Goal: Information Seeking & Learning: Find contact information

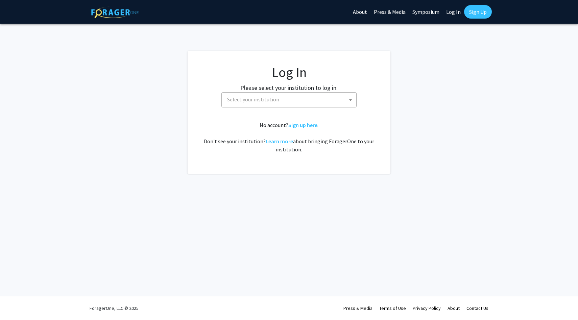
select select
click at [282, 96] on span "Select your institution" at bounding box center [290, 100] width 132 height 14
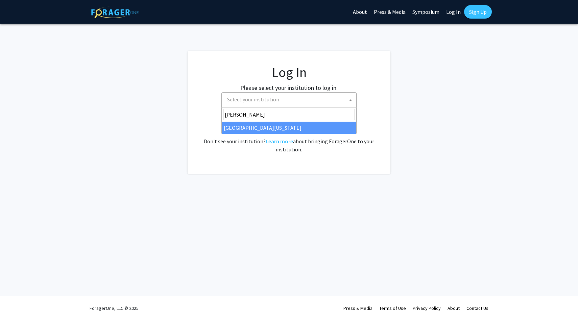
type input "[PERSON_NAME]"
select select "31"
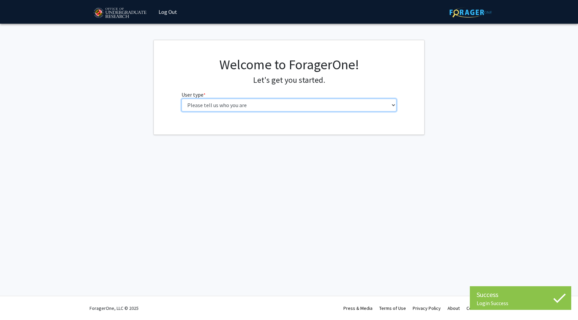
click at [268, 106] on select "Please tell us who you are Undergraduate Student Master's Student Doctoral Cand…" at bounding box center [289, 105] width 215 height 13
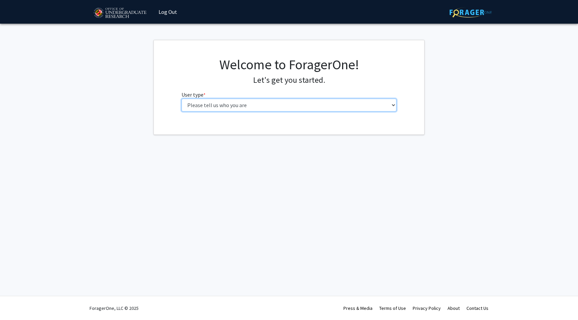
click at [241, 104] on select "Please tell us who you are Undergraduate Student Master's Student Doctoral Cand…" at bounding box center [289, 105] width 215 height 13
select select "1: undergrad"
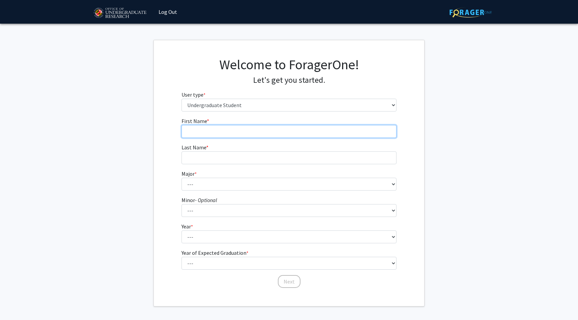
click at [240, 132] on input "First Name * required" at bounding box center [289, 131] width 215 height 13
type input "[PERSON_NAME]"
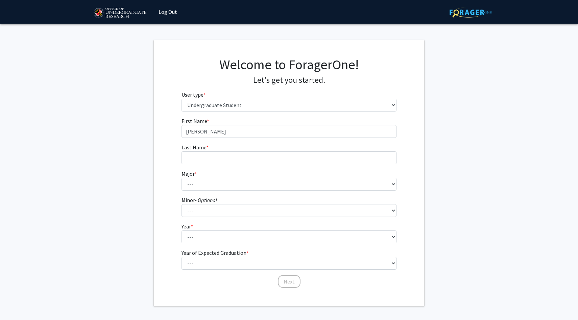
type input "[PERSON_NAME]"
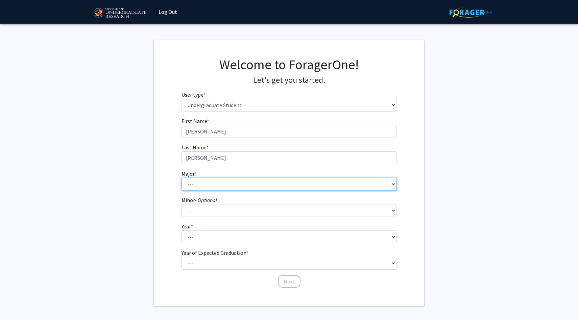
click at [234, 183] on select "--- Accounting Aerospace Engineering African American and Africana Studies Agri…" at bounding box center [289, 184] width 215 height 13
select select "33: 2334"
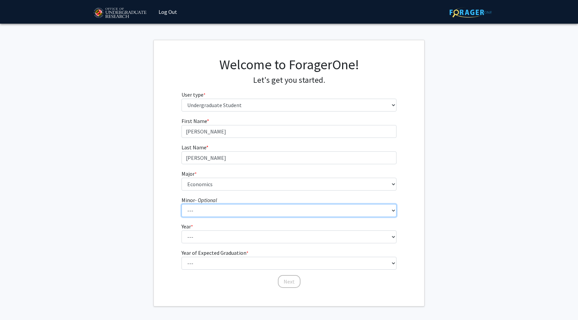
click at [217, 210] on select "--- Actuarial Mathematics Advanced Cybersecurity Experience for Students Africa…" at bounding box center [289, 210] width 215 height 13
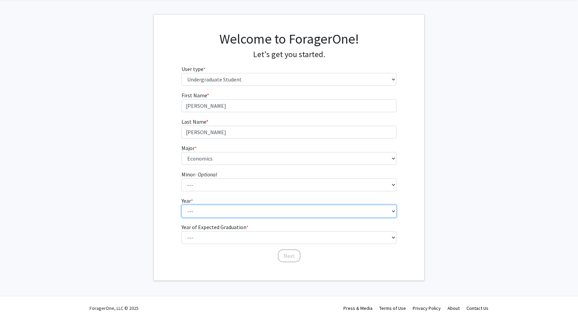
click at [195, 208] on select "--- First-year Sophomore Junior Senior Postbaccalaureate Certificate" at bounding box center [289, 211] width 215 height 13
select select "2: sophomore"
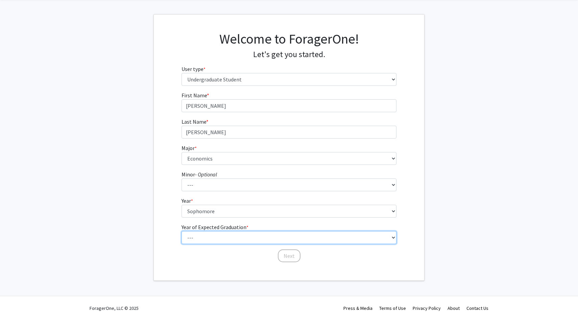
click at [206, 237] on select "--- 2025 2026 2027 2028 2029 2030 2031 2032 2033 2034" at bounding box center [289, 237] width 215 height 13
select select "4: 2028"
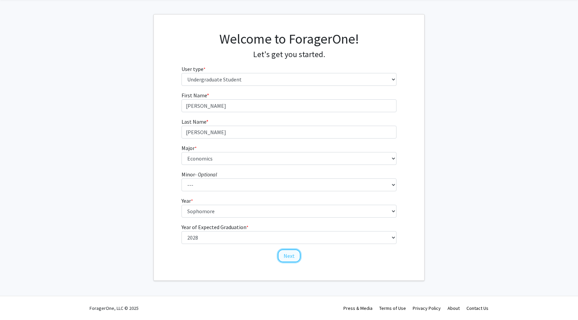
click at [294, 259] on button "Next" at bounding box center [289, 255] width 23 height 13
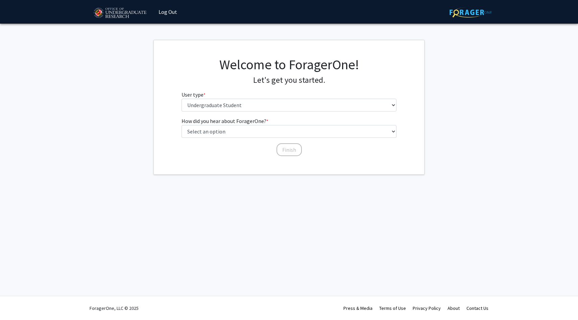
scroll to position [0, 0]
click at [251, 137] on select "Select an option Peer/student recommendation Faculty/staff recommendation Unive…" at bounding box center [289, 131] width 215 height 13
select select "3: university_website"
click at [286, 147] on button "Finish" at bounding box center [289, 149] width 25 height 13
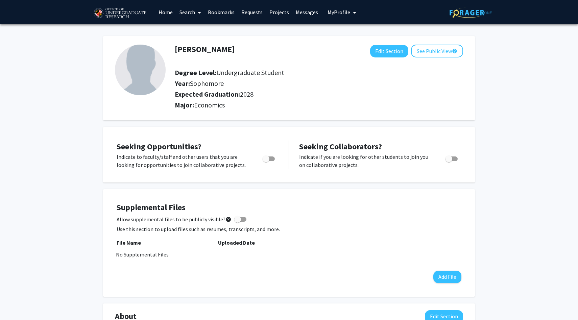
click at [193, 15] on link "Search" at bounding box center [190, 12] width 28 height 24
click at [102, 78] on div "[PERSON_NAME] Edit Section See Public View help Degree Level: Undergraduate Stu…" at bounding box center [289, 319] width 578 height 590
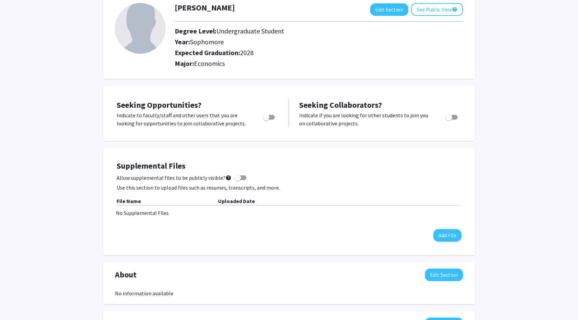
scroll to position [43, 0]
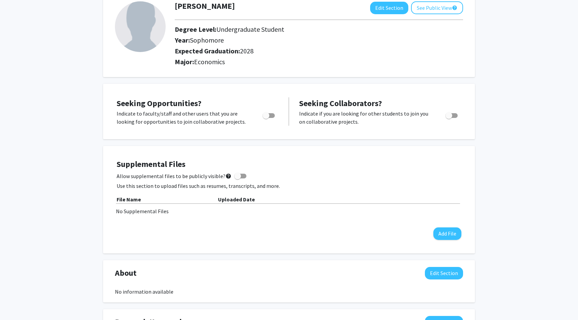
click at [272, 113] on span "Toggle" at bounding box center [269, 115] width 12 height 5
click at [266, 118] on input "Are you actively seeking opportunities?" at bounding box center [266, 118] width 0 height 0
checkbox input "true"
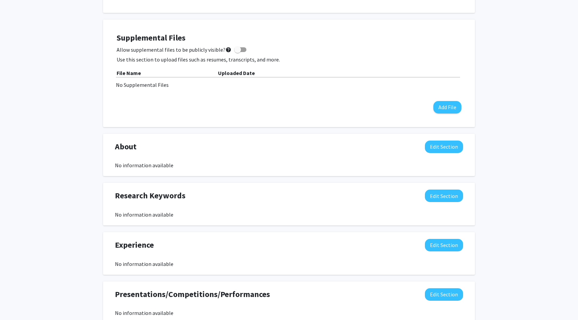
scroll to position [0, 0]
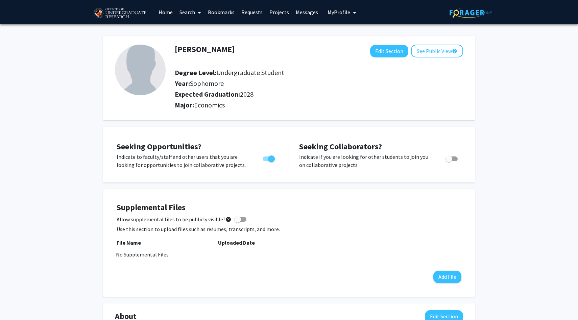
click at [278, 9] on link "Projects" at bounding box center [279, 12] width 26 height 24
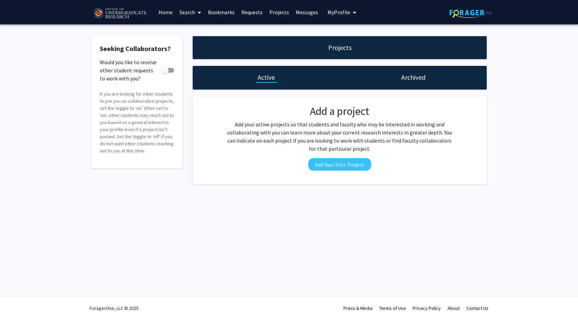
click at [165, 15] on link "Home" at bounding box center [165, 12] width 21 height 24
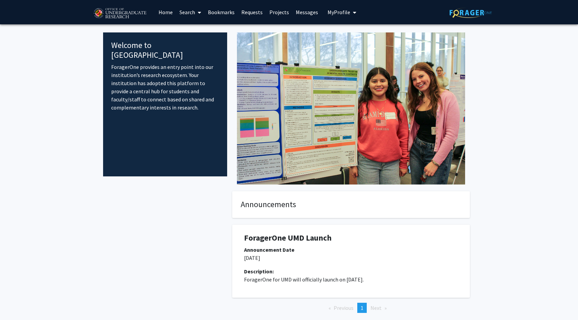
click at [191, 12] on link "Search" at bounding box center [190, 12] width 28 height 24
click at [198, 30] on span "Faculty/Staff" at bounding box center [201, 31] width 50 height 14
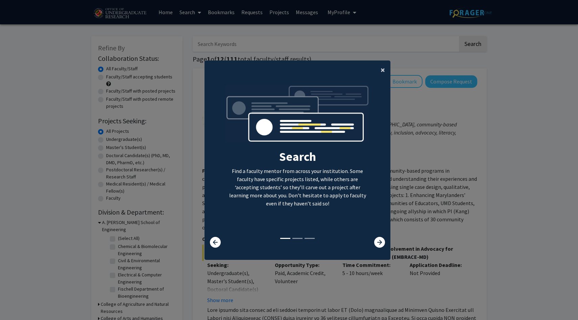
click at [384, 67] on span "×" at bounding box center [383, 70] width 4 height 10
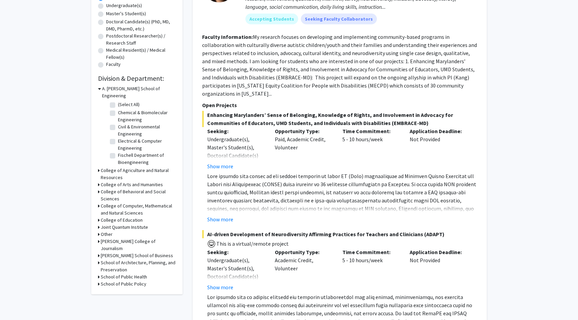
scroll to position [157, 0]
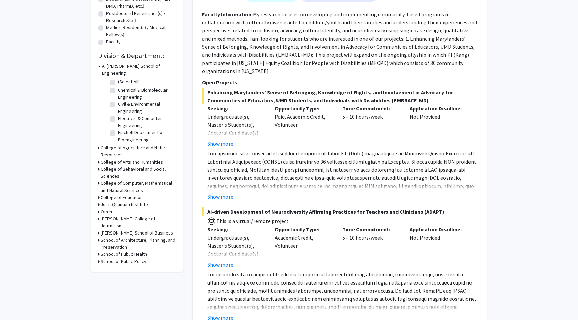
click at [110, 166] on h3 "College of Behavioral and Social Sciences" at bounding box center [138, 173] width 75 height 14
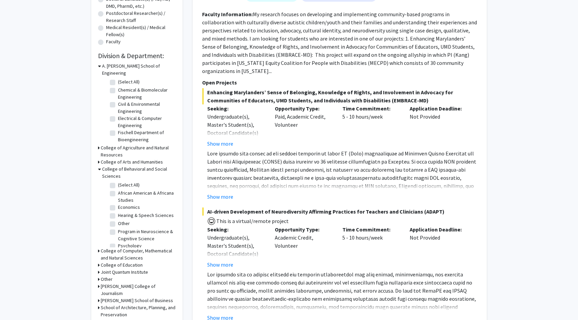
click at [118, 204] on label "Economics" at bounding box center [129, 207] width 22 height 7
click at [118, 204] on input "Economics" at bounding box center [120, 206] width 4 height 4
checkbox input "true"
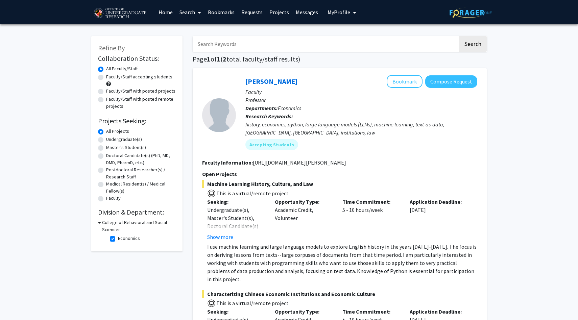
click at [118, 239] on label "Economics" at bounding box center [129, 238] width 22 height 7
click at [118, 239] on input "Economics" at bounding box center [120, 237] width 4 height 4
checkbox input "false"
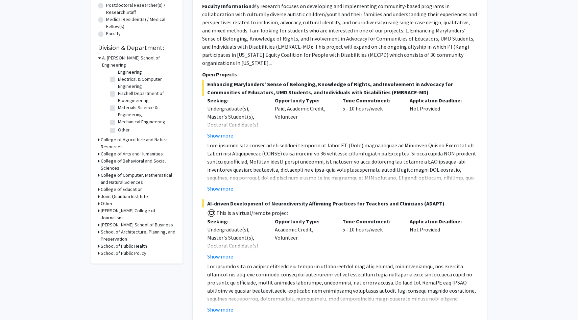
scroll to position [166, 0]
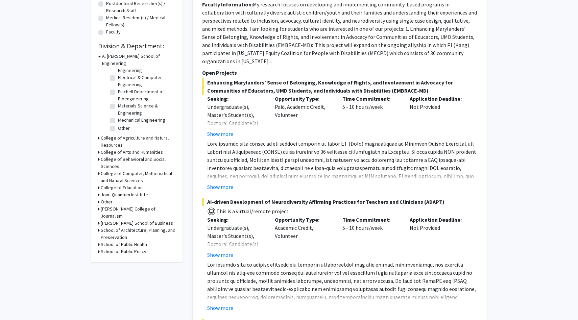
click at [100, 156] on div "College of Behavioral and Social Sciences" at bounding box center [137, 163] width 78 height 14
click at [106, 156] on h3 "College of Behavioral and Social Sciences" at bounding box center [138, 163] width 75 height 14
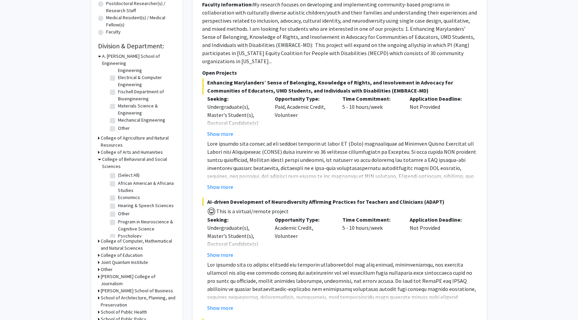
scroll to position [5, 0]
click at [104, 156] on h3 "College of Behavioral and Social Sciences" at bounding box center [139, 163] width 74 height 14
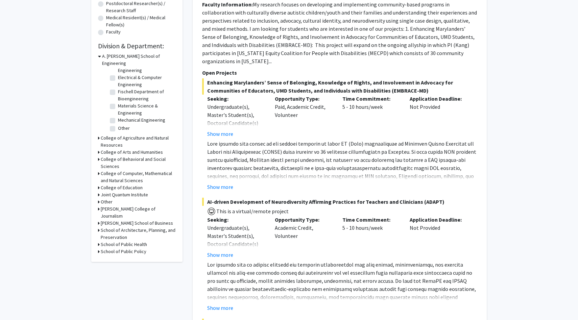
click at [117, 220] on h3 "[PERSON_NAME] School of Business" at bounding box center [137, 223] width 72 height 7
click at [118, 229] on label "Decision, Operations & Information Technologies" at bounding box center [146, 236] width 56 height 14
click at [118, 229] on input "Decision, Operations & Information Technologies" at bounding box center [120, 231] width 4 height 4
checkbox input "true"
